Goal: Complete application form

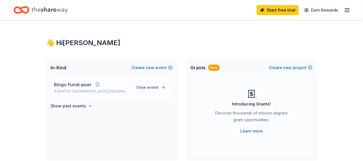
click at [76, 84] on span "Bingo Fundraiser" at bounding box center [73, 84] width 38 height 7
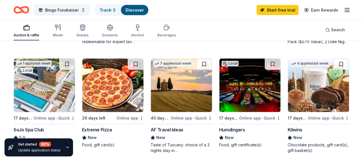
scroll to position [395, 0]
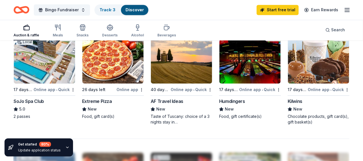
click at [186, 64] on img at bounding box center [181, 57] width 61 height 54
click at [307, 58] on img at bounding box center [318, 57] width 61 height 54
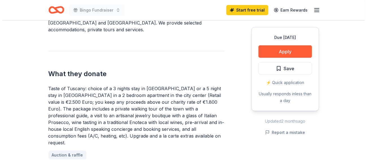
scroll to position [226, 0]
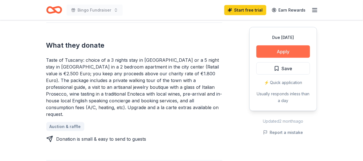
click at [278, 52] on button "Apply" at bounding box center [283, 51] width 54 height 12
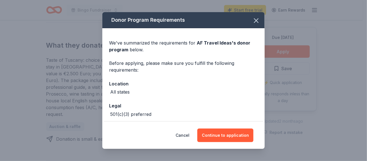
scroll to position [25, 0]
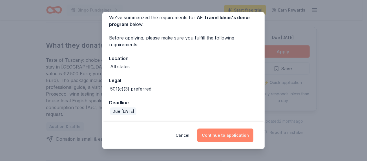
click at [227, 132] on button "Continue to application" at bounding box center [225, 136] width 56 height 14
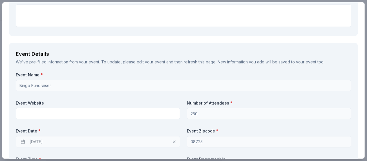
scroll to position [395, 0]
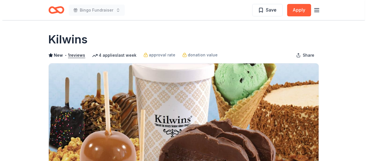
scroll to position [113, 0]
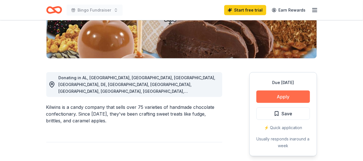
click at [281, 97] on button "Apply" at bounding box center [283, 97] width 54 height 12
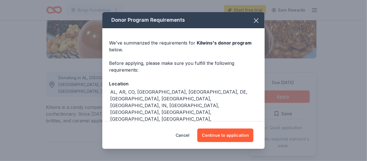
click at [218, 143] on div "Cancel Continue to application" at bounding box center [183, 135] width 162 height 27
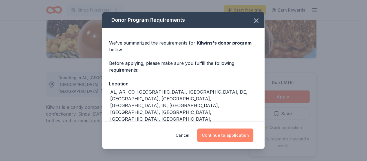
click at [226, 131] on button "Continue to application" at bounding box center [225, 136] width 56 height 14
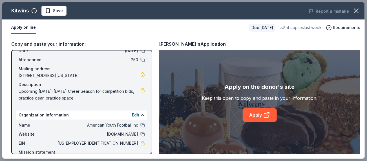
scroll to position [56, 0]
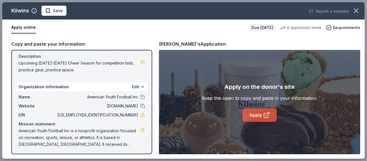
click at [261, 117] on link "Apply" at bounding box center [260, 115] width 34 height 14
